Goal: Task Accomplishment & Management: Manage account settings

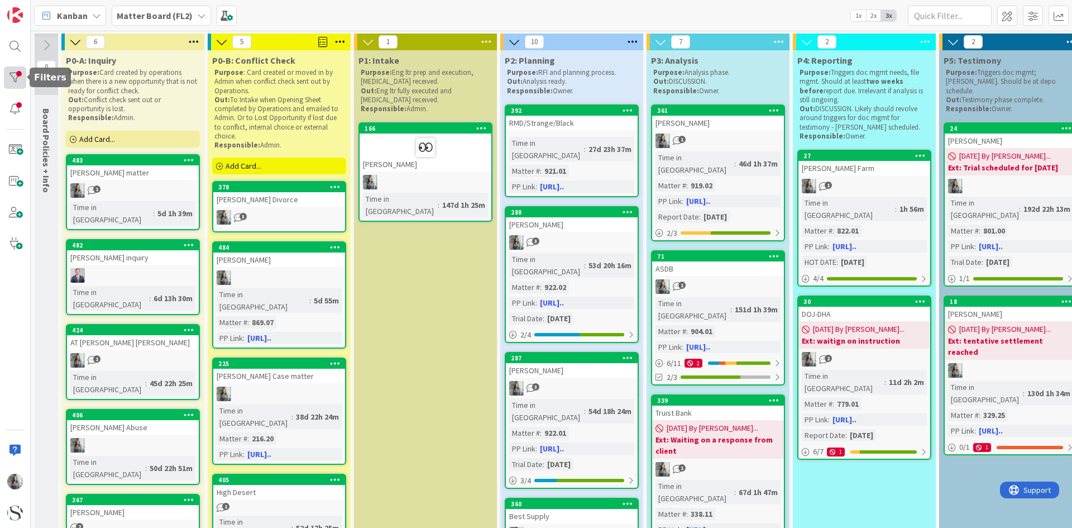
click at [11, 83] on div at bounding box center [15, 77] width 22 height 22
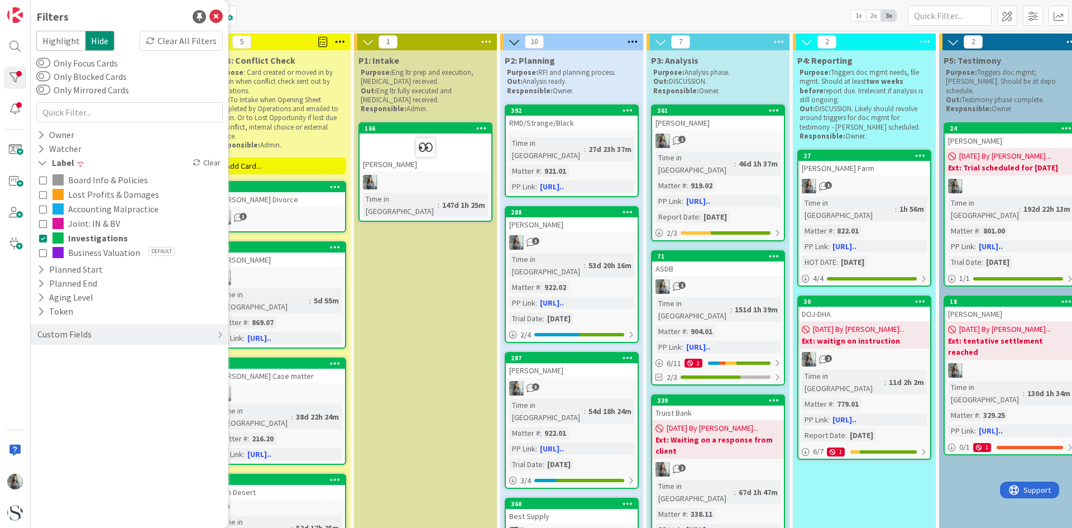
click at [47, 208] on button "Accounting Malpractice" at bounding box center [129, 209] width 181 height 15
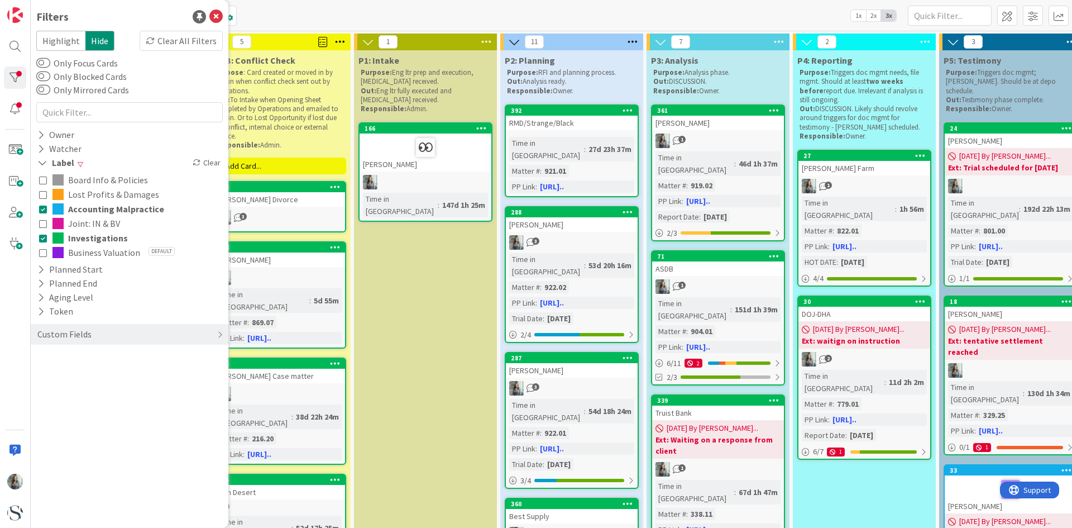
click at [46, 222] on icon at bounding box center [43, 223] width 8 height 8
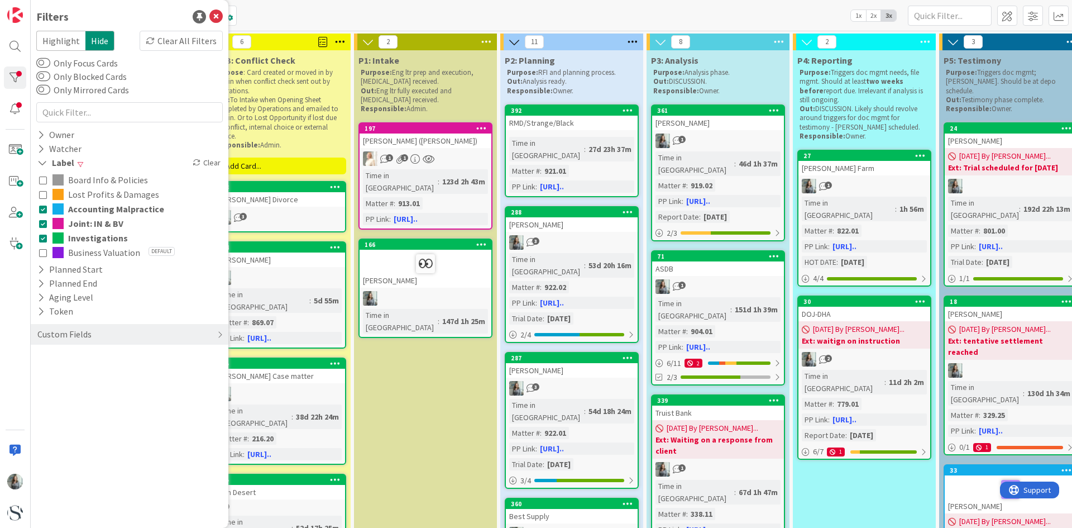
click at [44, 197] on icon at bounding box center [43, 194] width 8 height 8
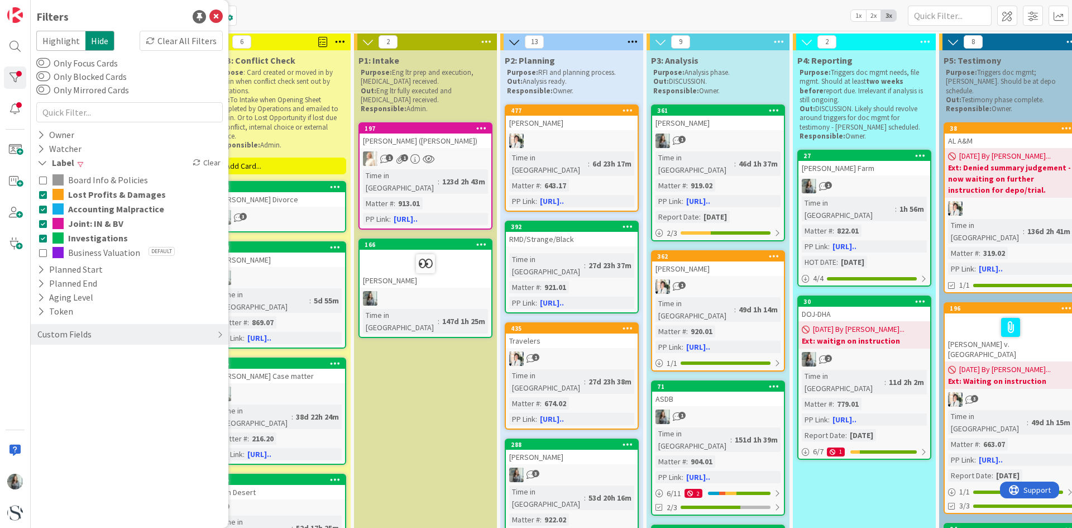
click at [45, 247] on button "Business Valuation Default" at bounding box center [129, 252] width 181 height 15
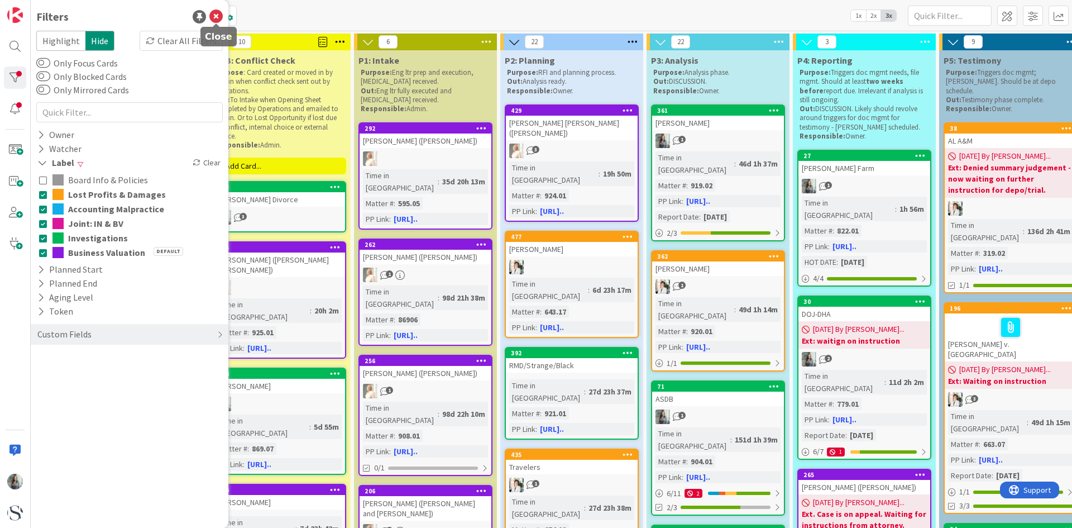
click at [217, 20] on icon at bounding box center [215, 16] width 13 height 13
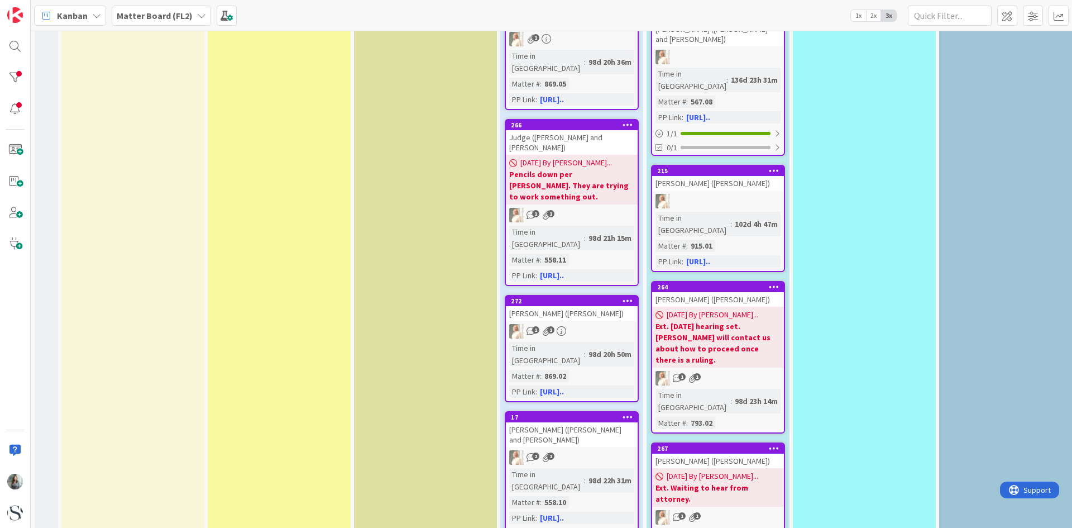
scroll to position [2122, 0]
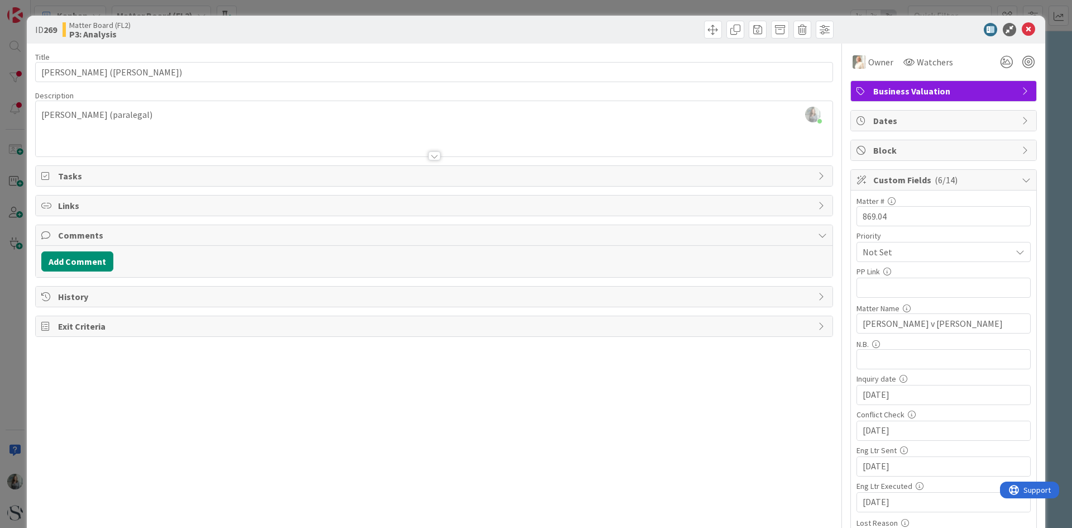
click at [1007, 89] on span "Business Valuation" at bounding box center [944, 90] width 143 height 13
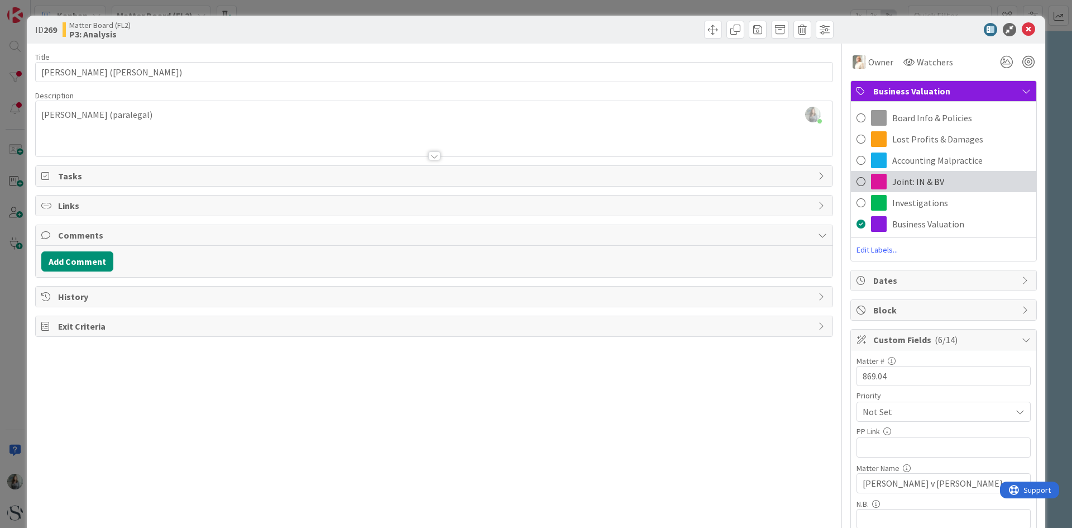
click at [860, 183] on div "Joint: IN & BV" at bounding box center [943, 181] width 185 height 21
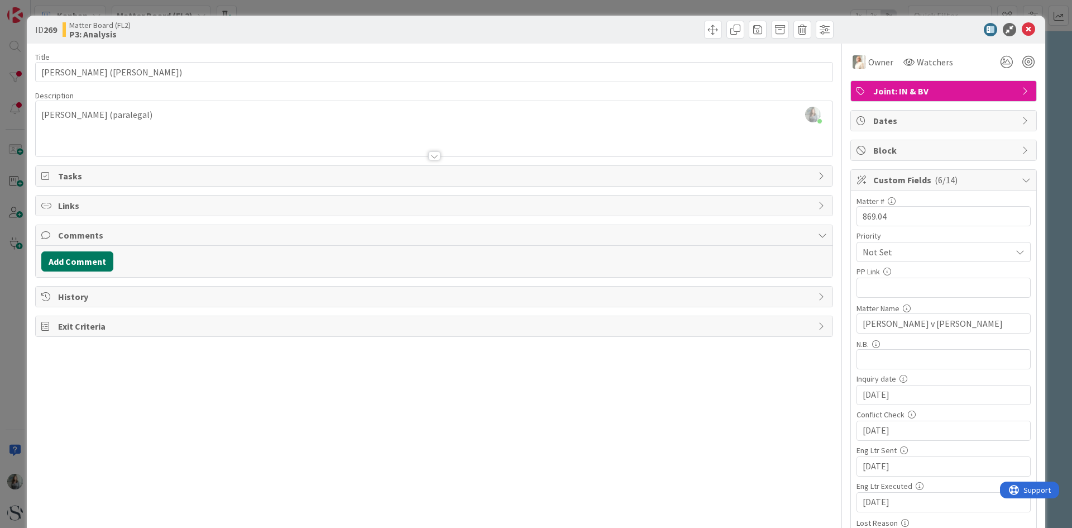
click at [93, 254] on button "Add Comment" at bounding box center [77, 261] width 72 height 20
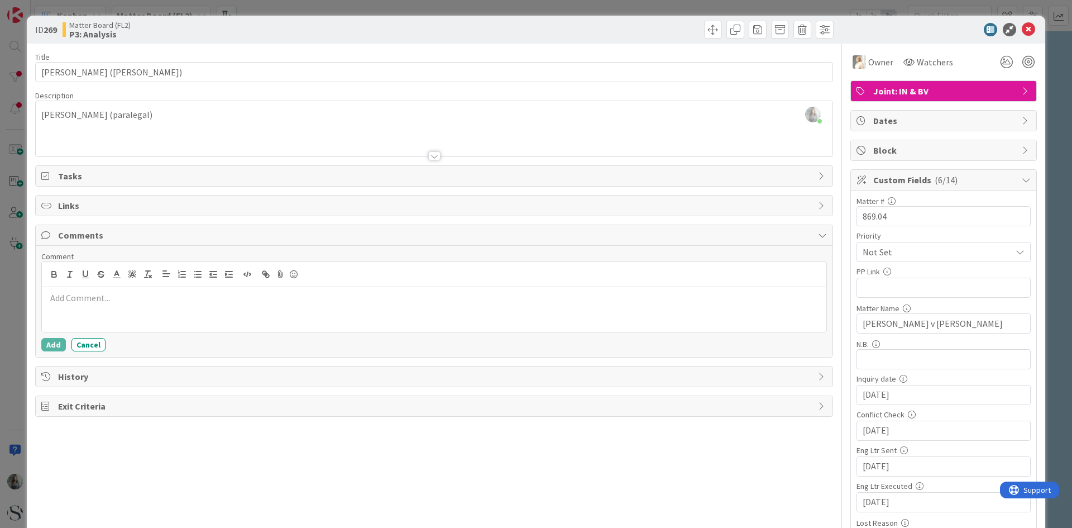
click at [80, 301] on p at bounding box center [434, 297] width 776 height 13
click at [54, 346] on button "Add" at bounding box center [53, 344] width 25 height 13
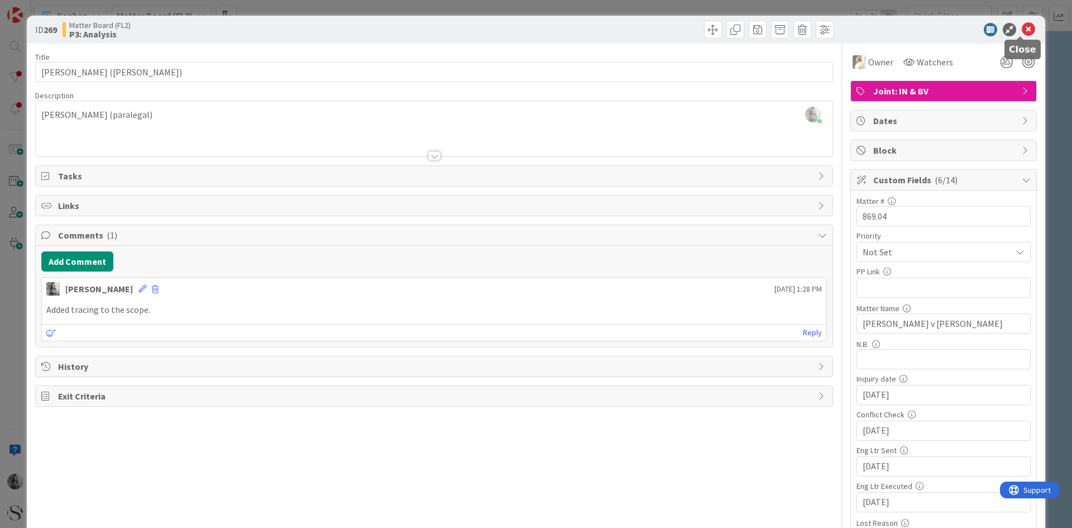
click at [1022, 32] on icon at bounding box center [1028, 29] width 13 height 13
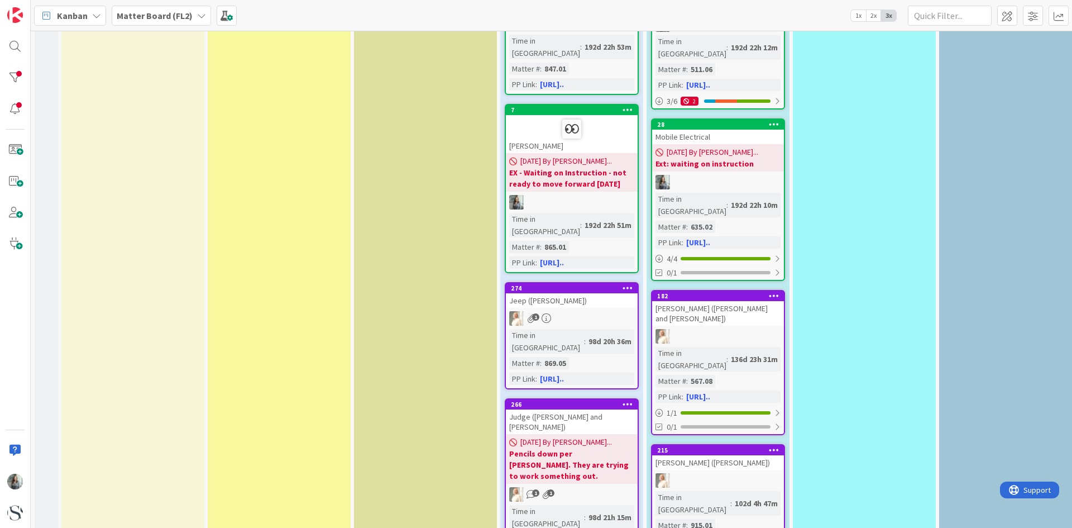
scroll to position [1452, 0]
